Goal: Information Seeking & Learning: Understand process/instructions

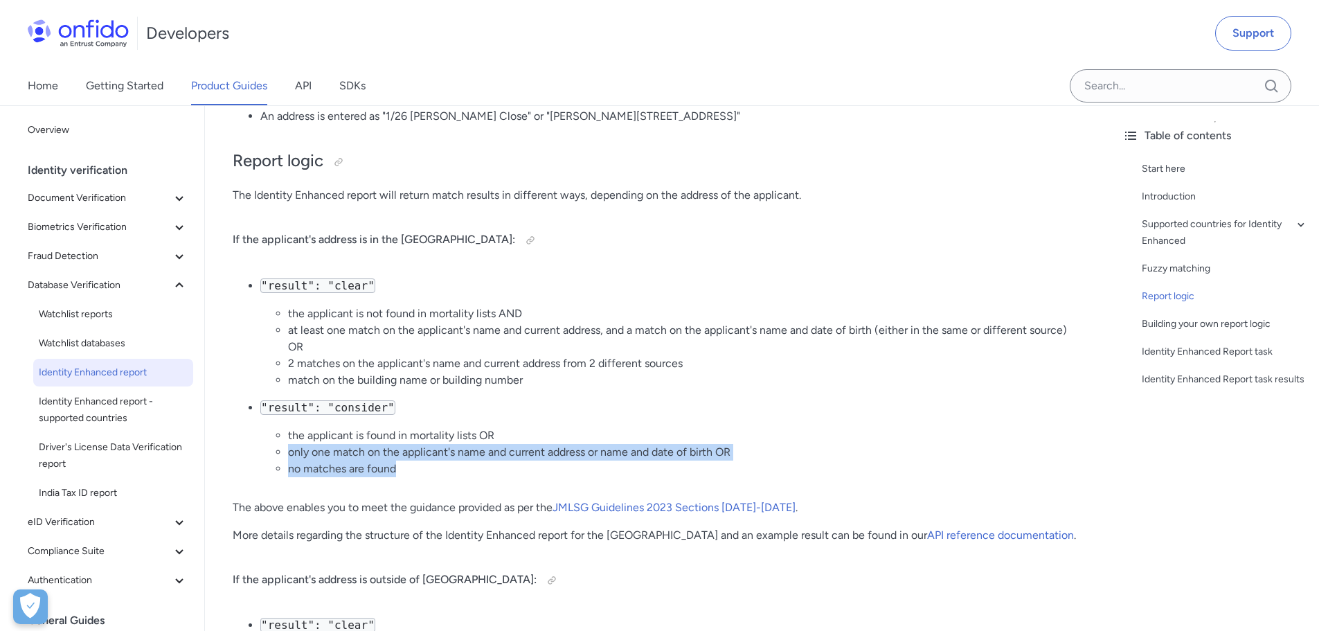
drag, startPoint x: 289, startPoint y: 450, endPoint x: 767, endPoint y: 468, distance: 478.9
click at [767, 468] on ul "the applicant is found in mortality lists OR only one match on the applicant's …" at bounding box center [671, 452] width 823 height 50
click at [767, 468] on li "no matches are found" at bounding box center [686, 469] width 796 height 17
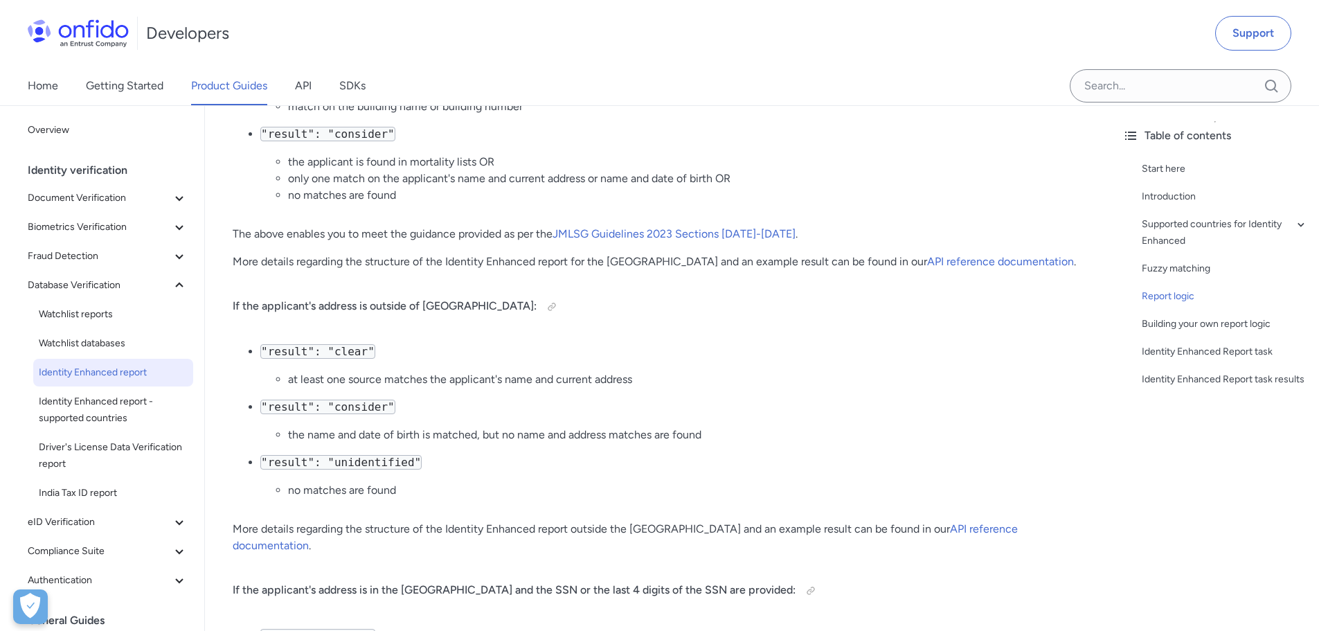
scroll to position [1748, 0]
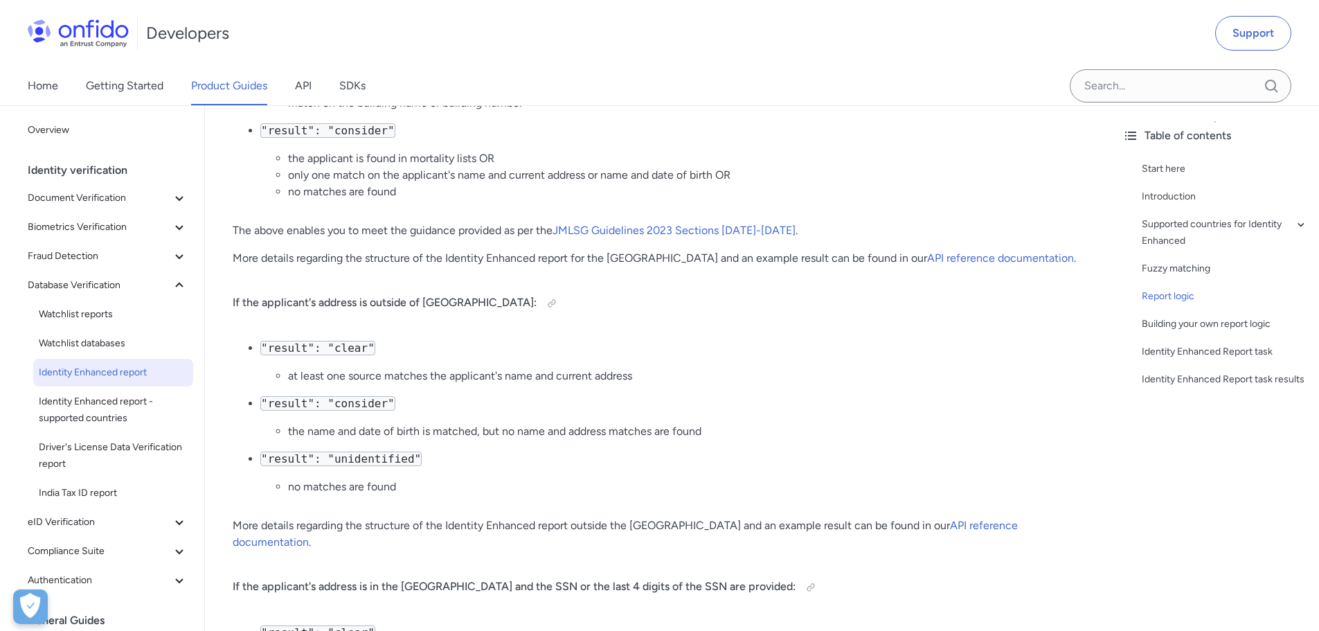
click at [346, 434] on li "the name and date of birth is matched, but no name and address matches are found" at bounding box center [686, 431] width 796 height 17
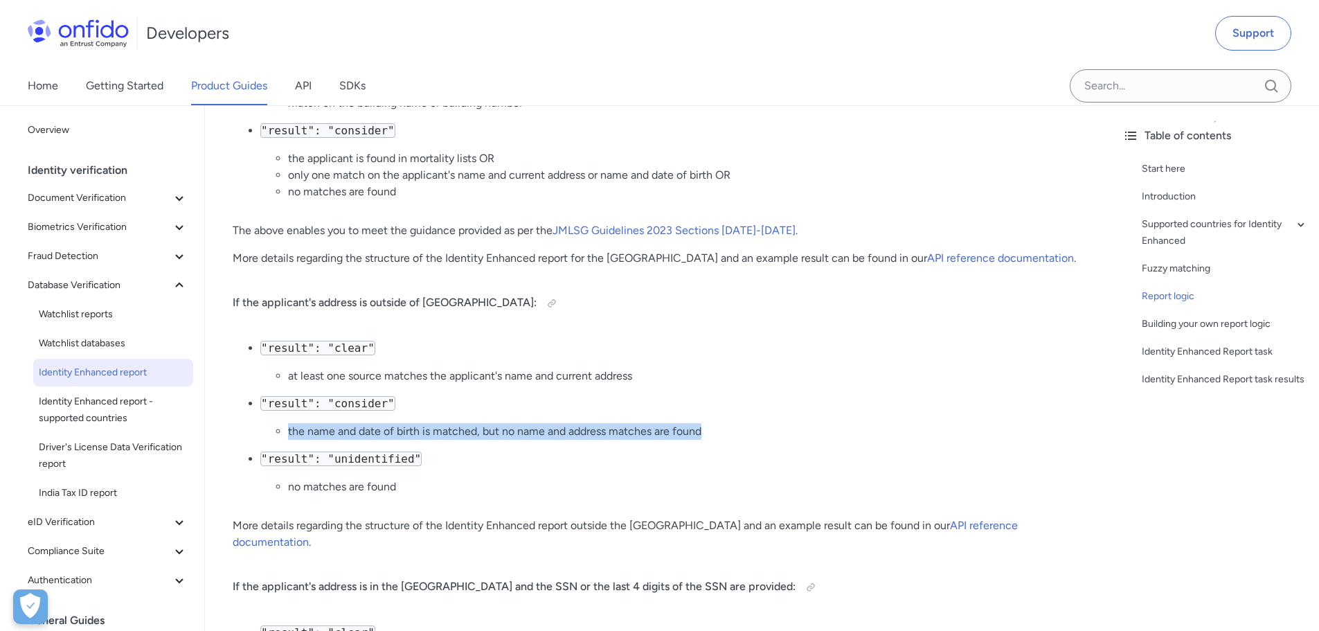
click at [346, 434] on li "the name and date of birth is matched, but no name and address matches are found" at bounding box center [686, 431] width 796 height 17
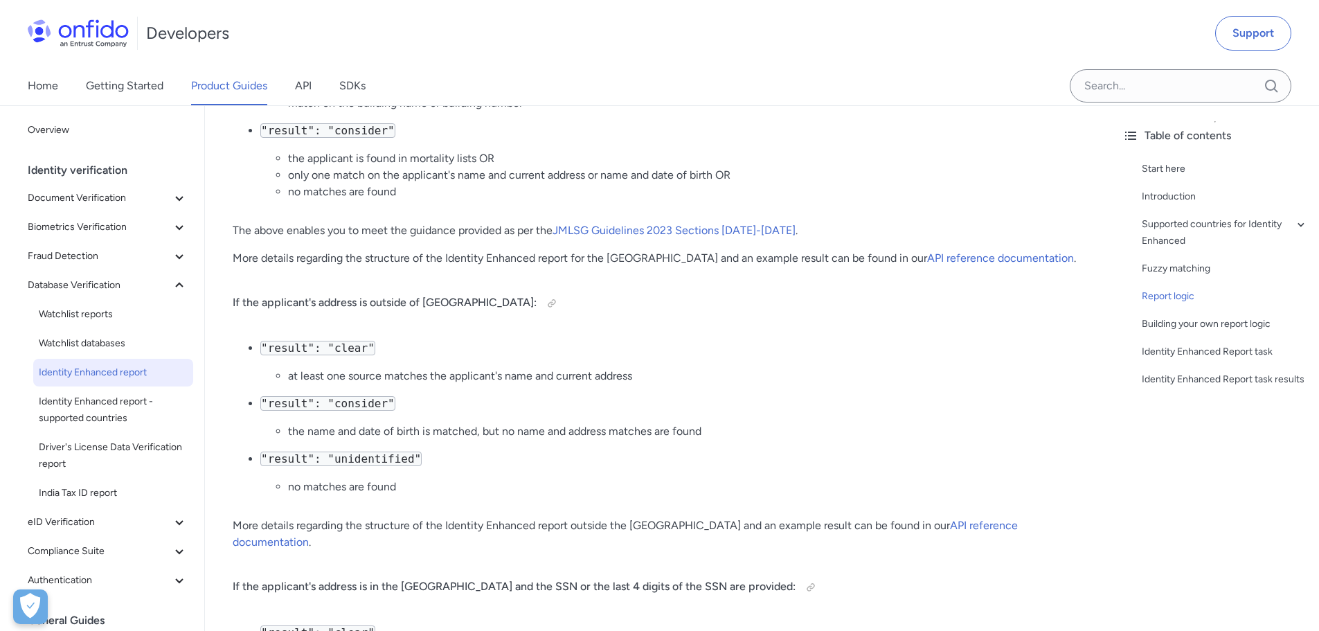
click at [704, 397] on li ""result": "consider" the name and date of birth is matched, but no name and add…" at bounding box center [671, 417] width 823 height 44
click at [519, 433] on li "the name and date of birth is matched, but no name and address matches are found" at bounding box center [686, 431] width 796 height 17
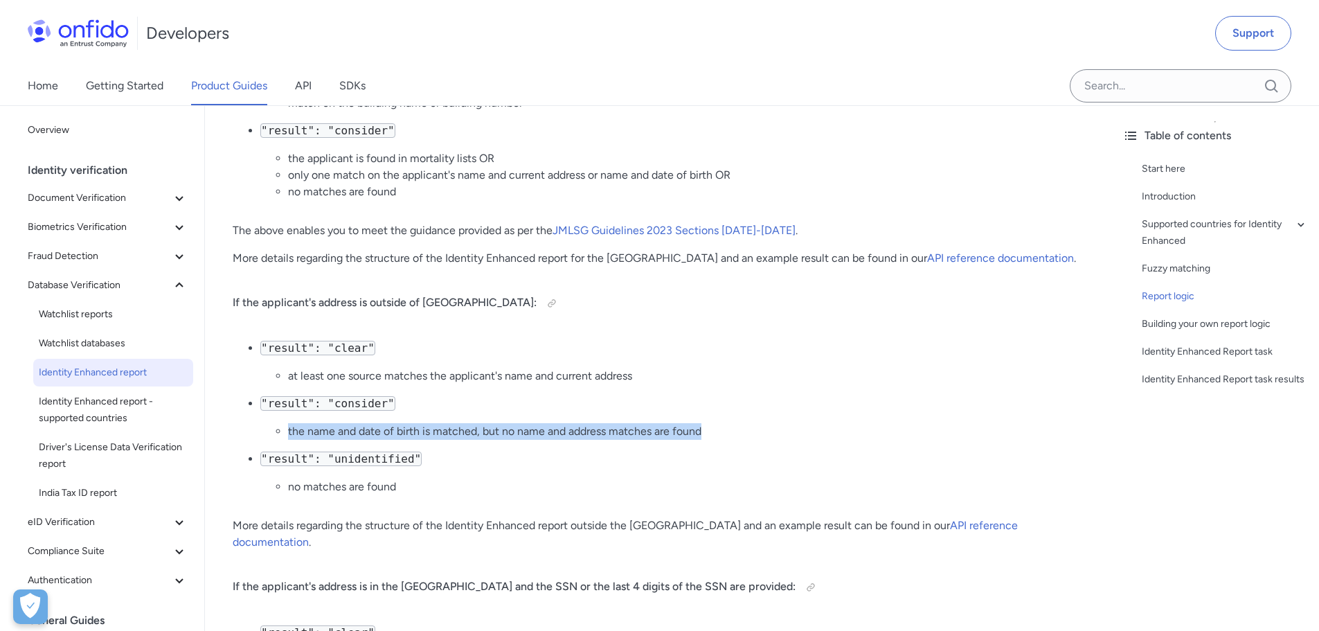
click at [519, 433] on li "the name and date of birth is matched, but no name and address matches are found" at bounding box center [686, 431] width 796 height 17
click at [724, 429] on li "the name and date of birth is matched, but no name and address matches are found" at bounding box center [686, 431] width 796 height 17
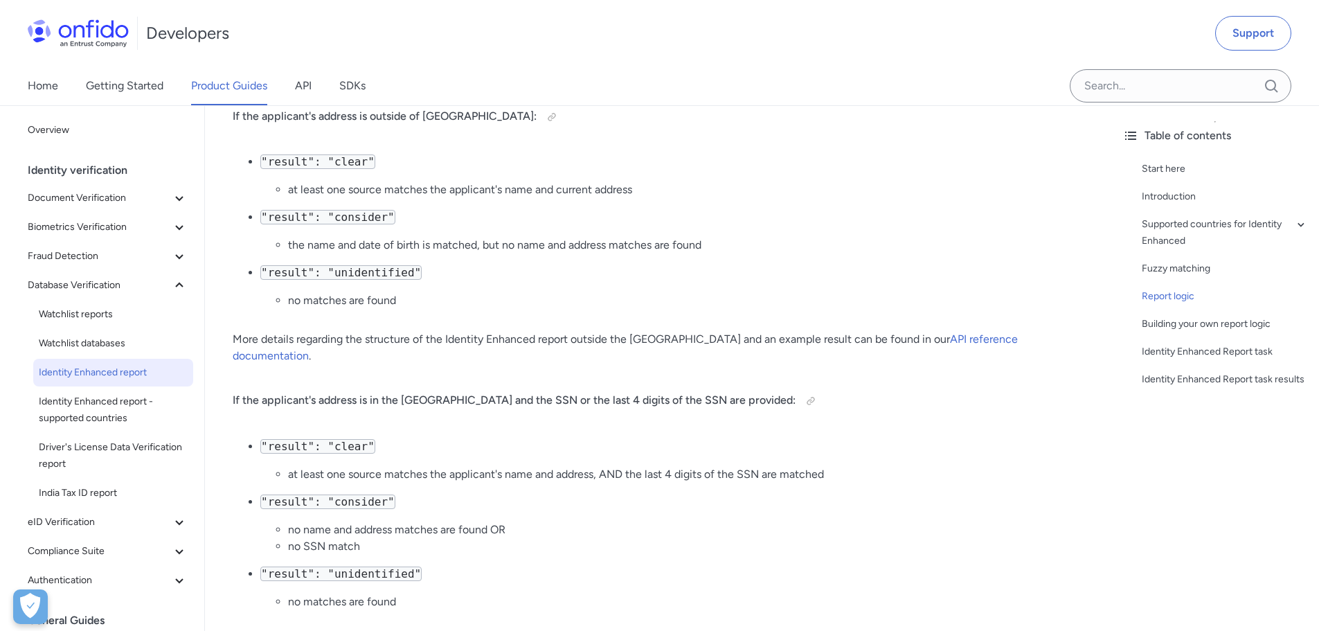
scroll to position [1956, 0]
